Goal: Task Accomplishment & Management: Complete application form

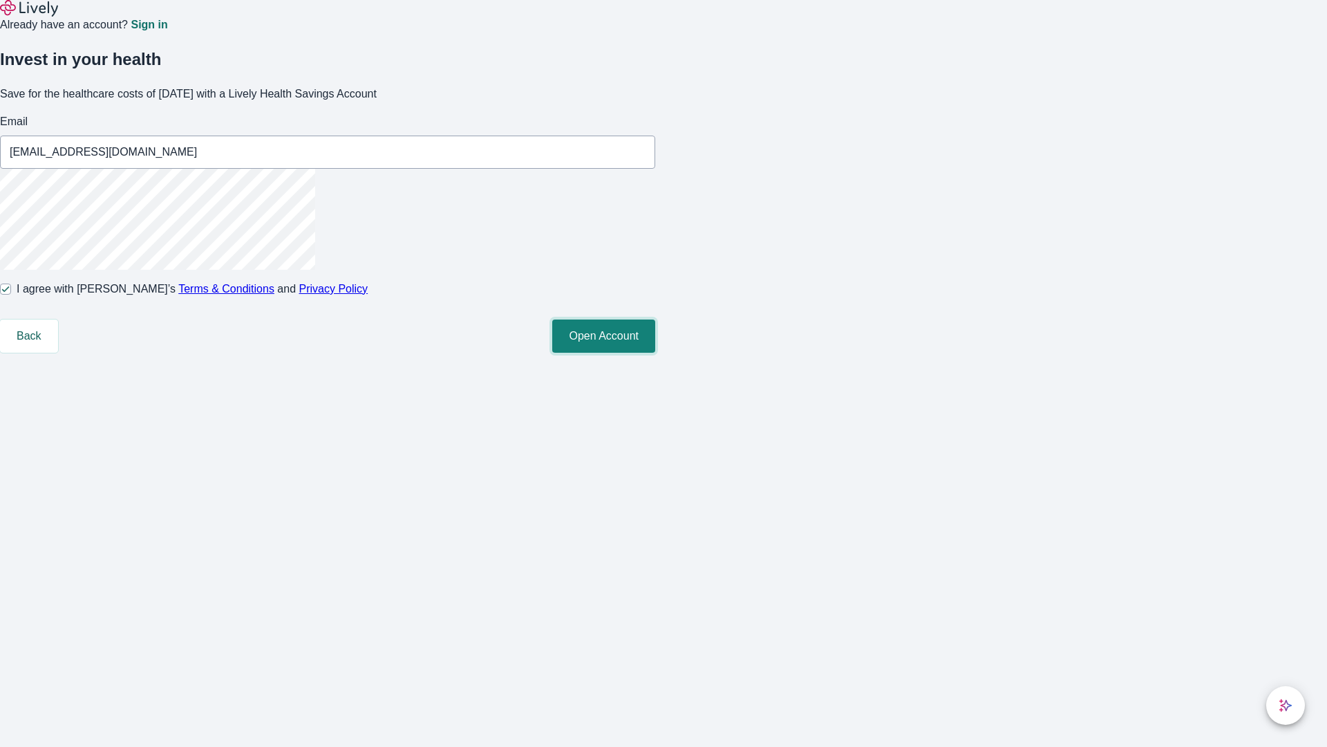
click at [655, 353] on button "Open Account" at bounding box center [603, 335] width 103 height 33
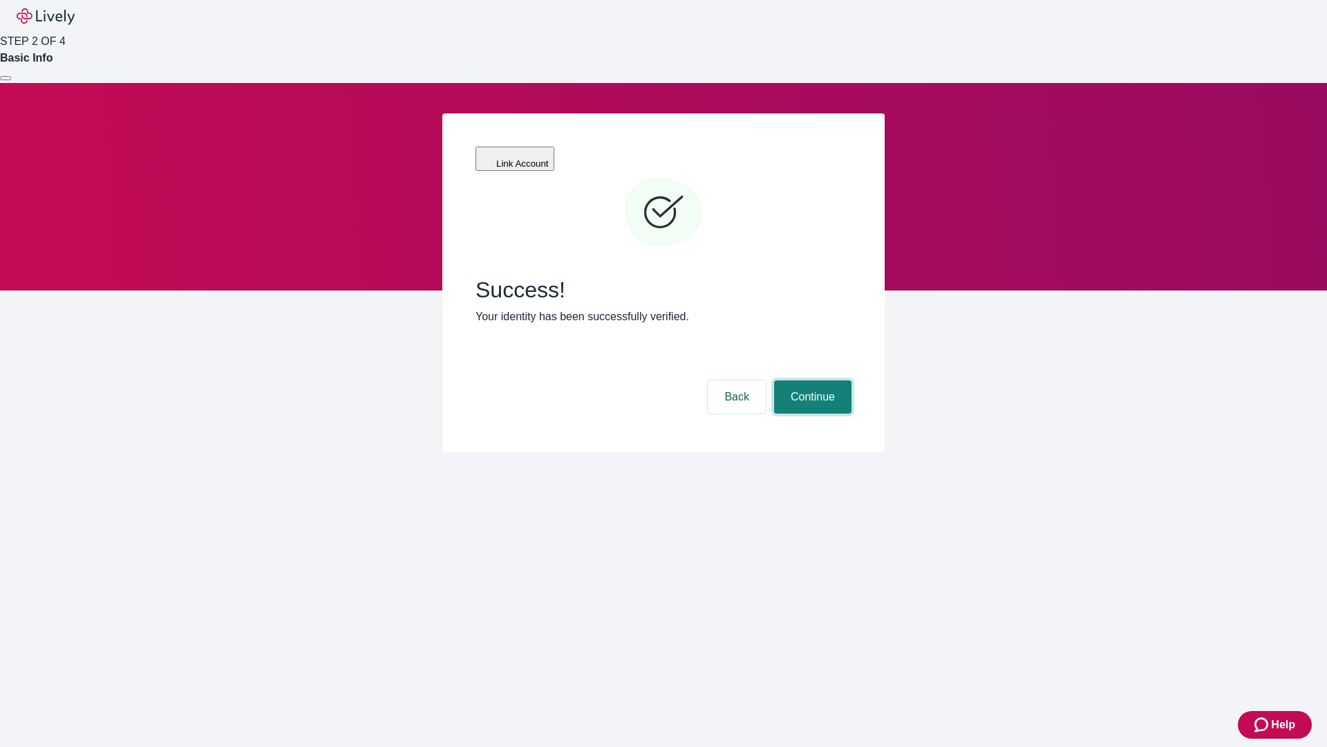
click at [811, 380] on button "Continue" at bounding box center [812, 396] width 77 height 33
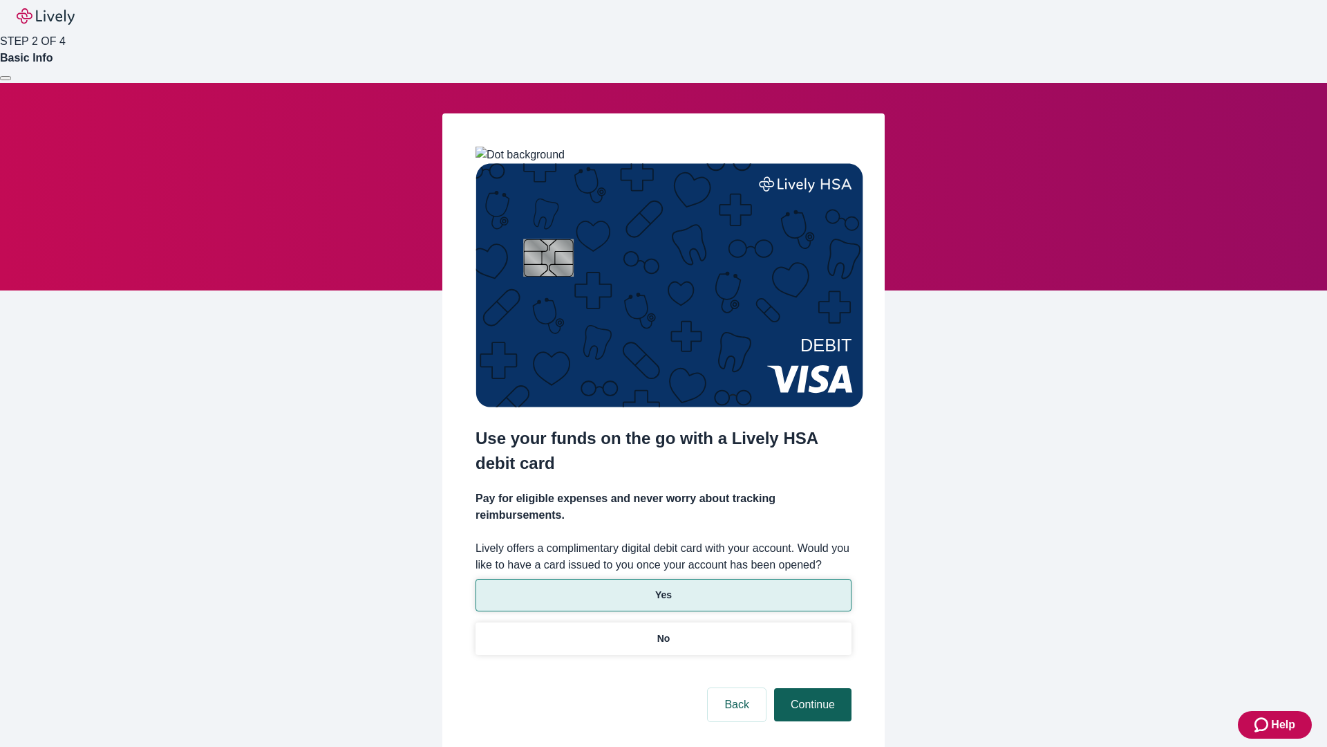
click at [663, 588] on p "Yes" at bounding box center [663, 595] width 17 height 15
click at [811, 688] on button "Continue" at bounding box center [812, 704] width 77 height 33
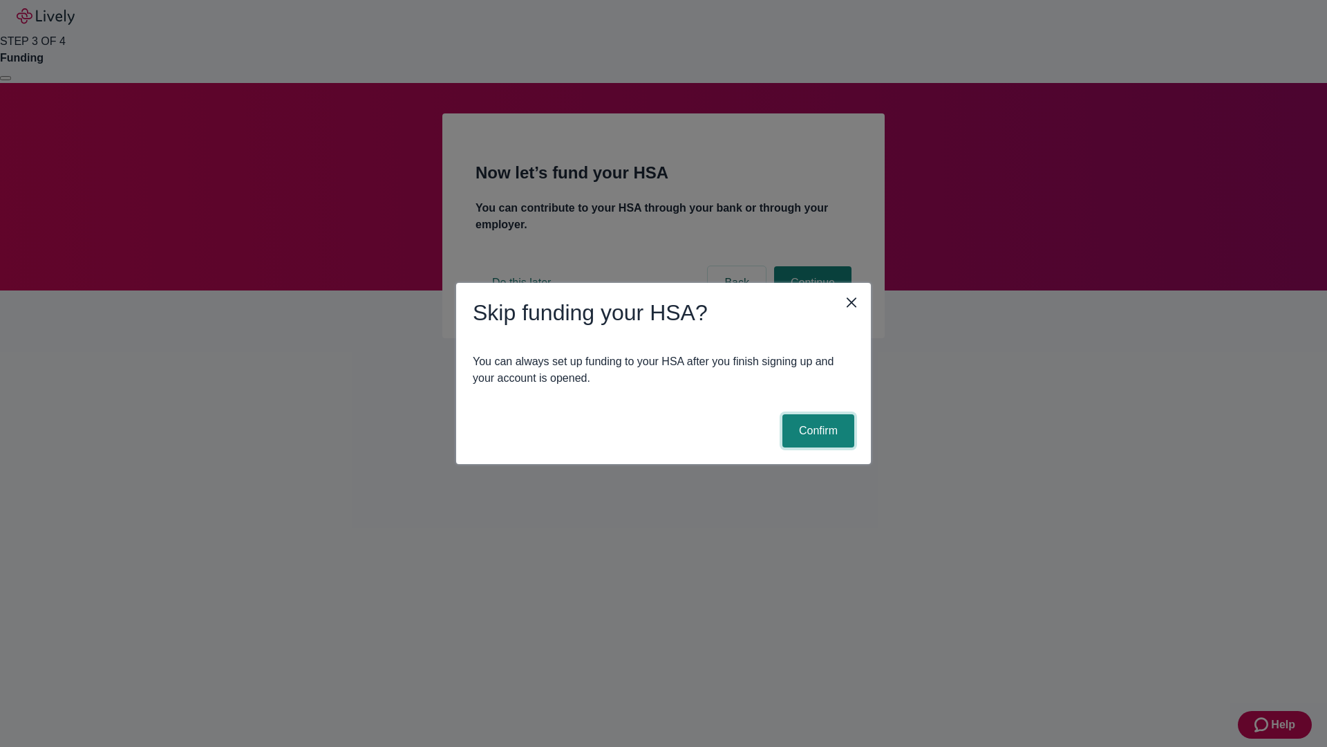
click at [817, 431] on button "Confirm" at bounding box center [819, 430] width 72 height 33
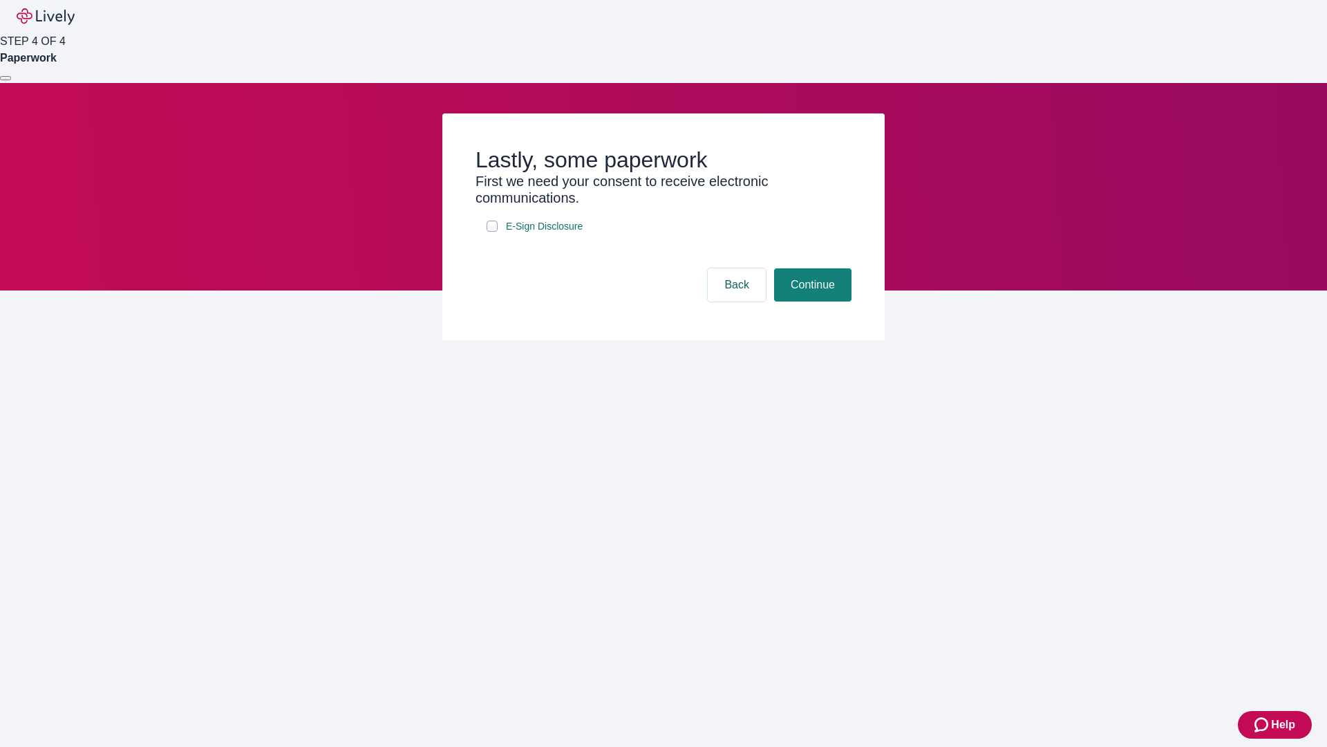
click at [492, 232] on input "E-Sign Disclosure" at bounding box center [492, 226] width 11 height 11
checkbox input "true"
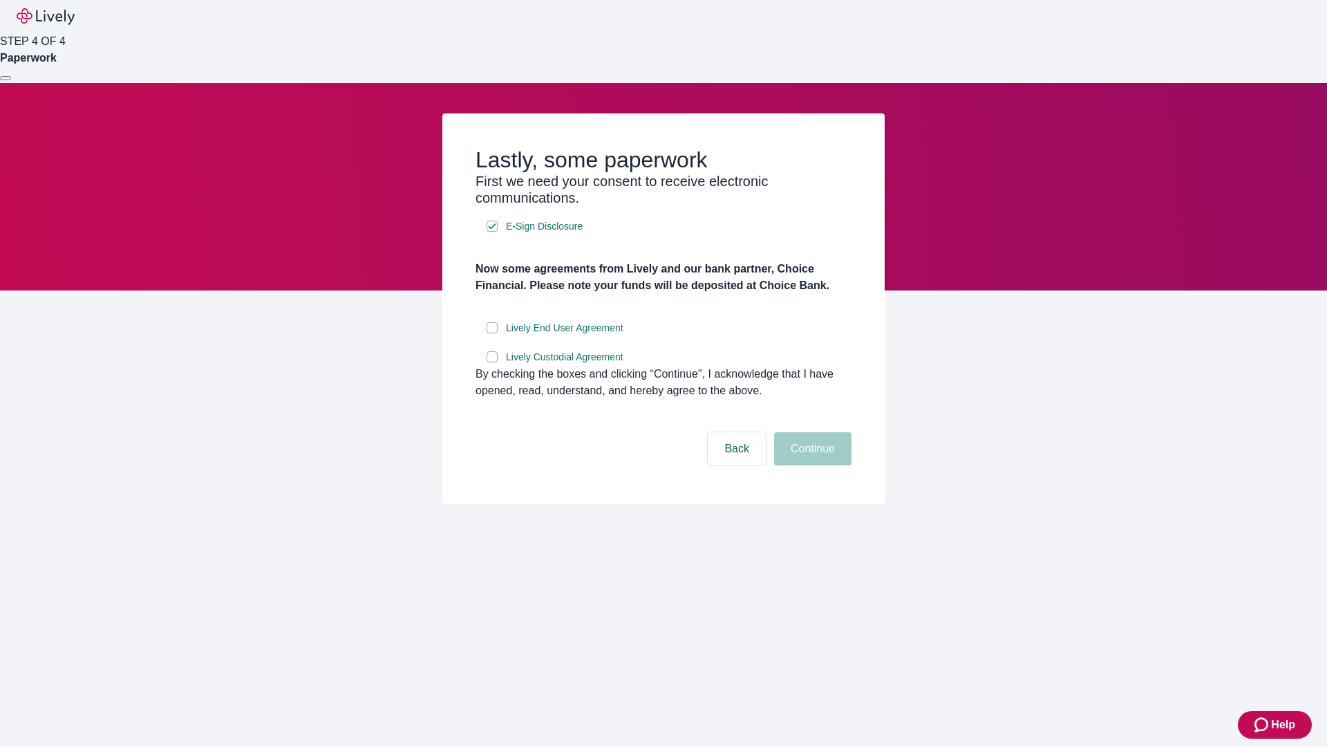
click at [492, 333] on input "Lively End User Agreement" at bounding box center [492, 327] width 11 height 11
checkbox input "true"
click at [492, 362] on input "Lively Custodial Agreement" at bounding box center [492, 356] width 11 height 11
checkbox input "true"
click at [811, 465] on button "Continue" at bounding box center [812, 448] width 77 height 33
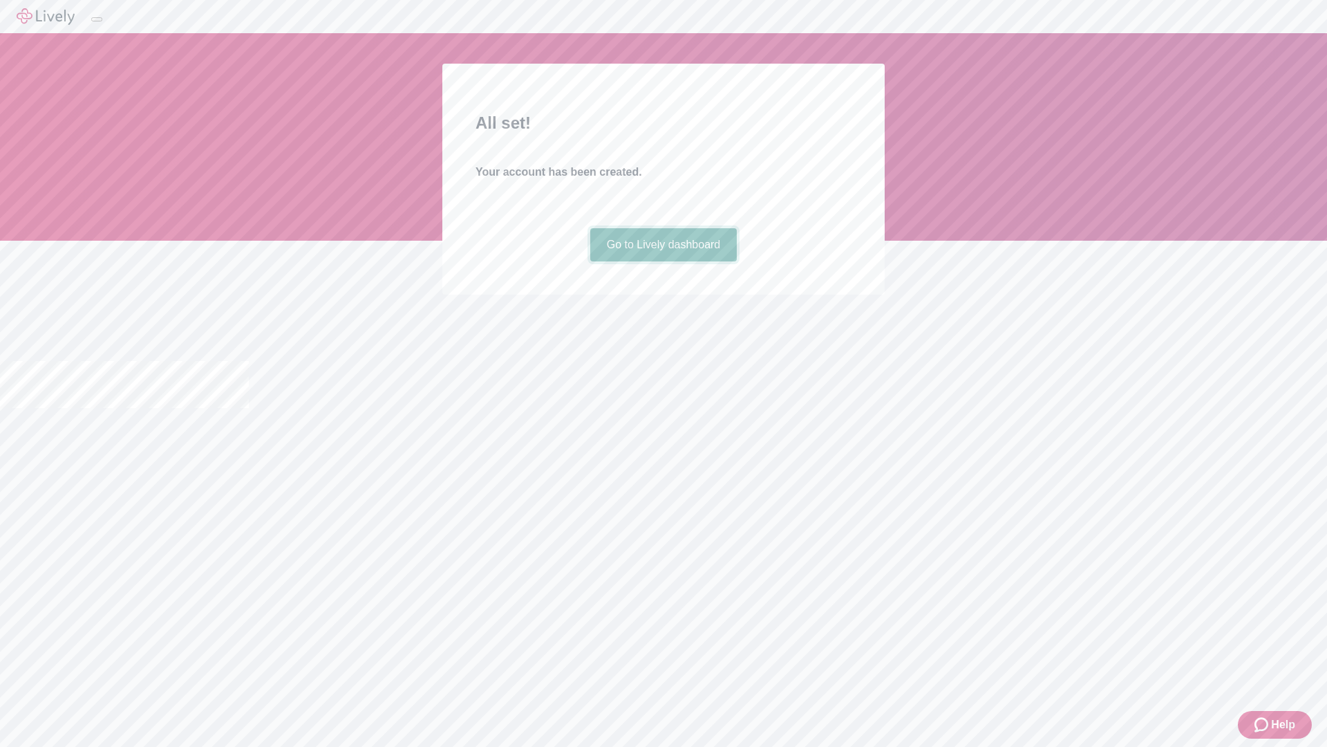
click at [663, 261] on link "Go to Lively dashboard" at bounding box center [663, 244] width 147 height 33
